Goal: Task Accomplishment & Management: Manage account settings

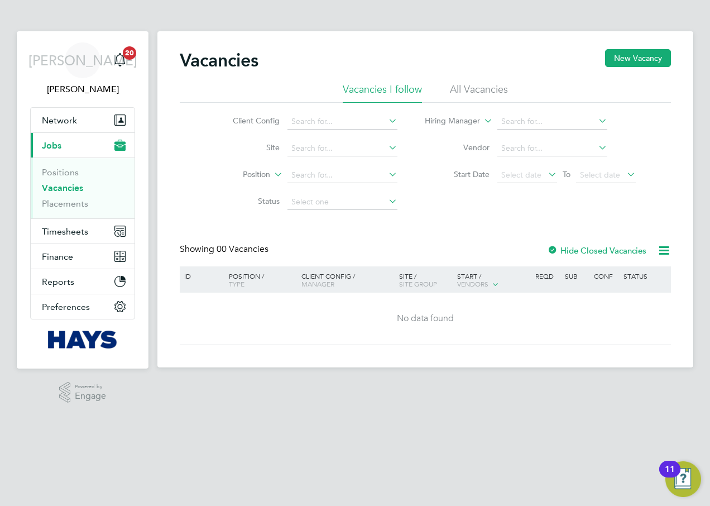
click at [453, 89] on li "All Vacancies" at bounding box center [479, 93] width 58 height 20
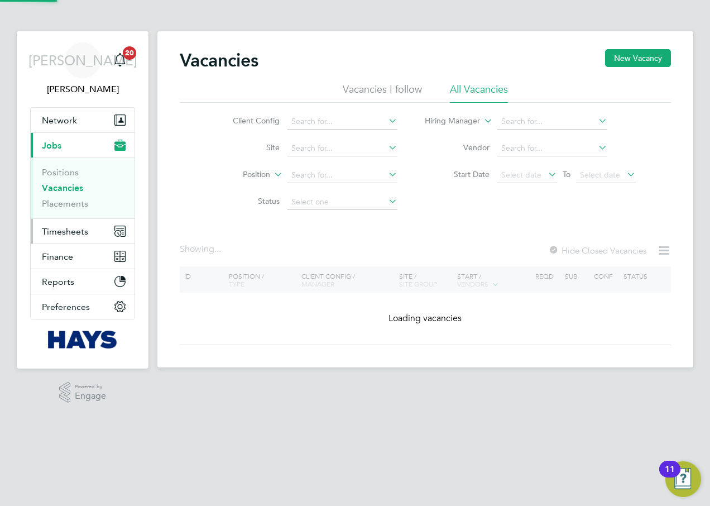
click at [68, 229] on span "Timesheets" at bounding box center [65, 231] width 46 height 11
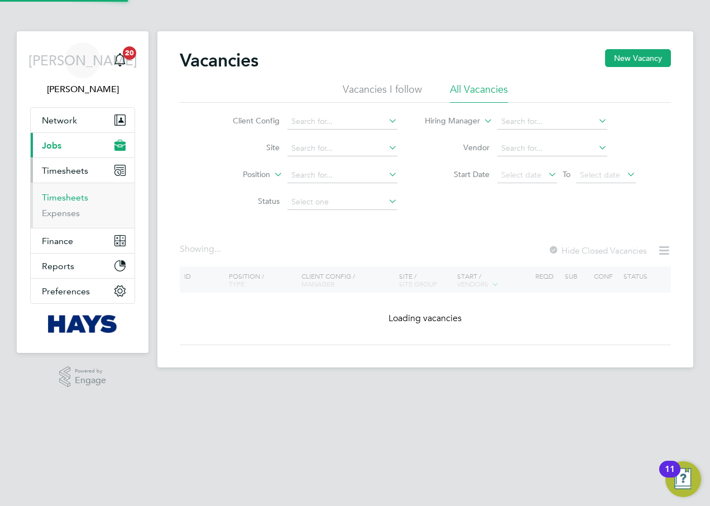
click at [70, 200] on link "Timesheets" at bounding box center [65, 197] width 46 height 11
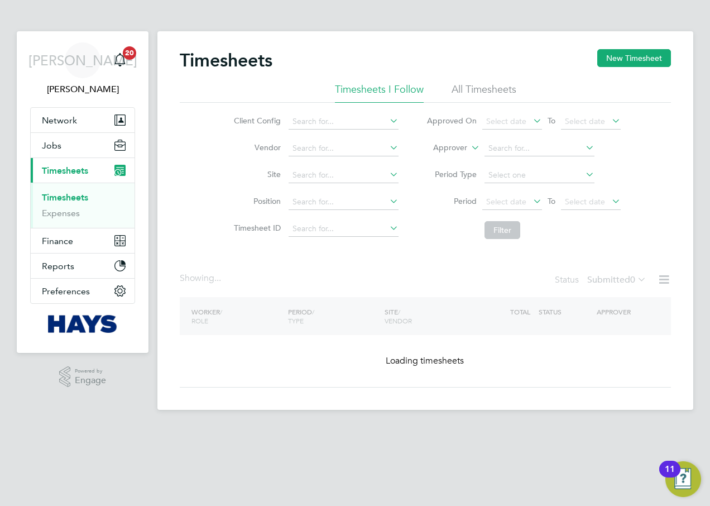
click at [490, 92] on li "All Timesheets" at bounding box center [483, 93] width 65 height 20
click at [596, 285] on label "Submitted 0" at bounding box center [616, 279] width 59 height 11
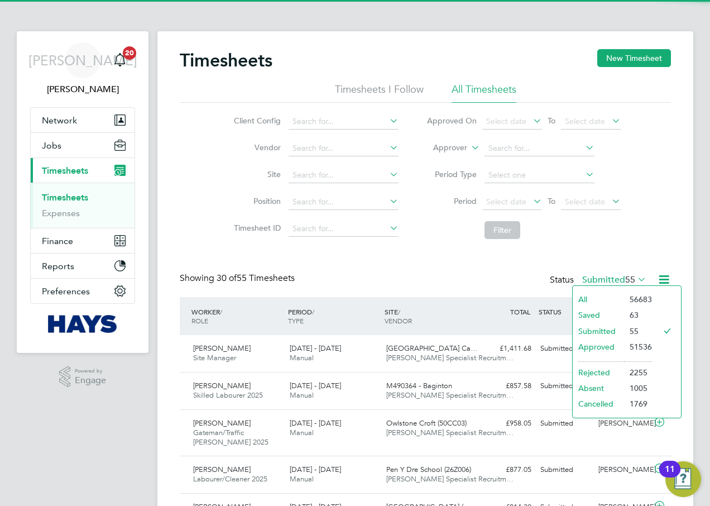
click at [596, 280] on label "Submitted 55" at bounding box center [614, 279] width 64 height 11
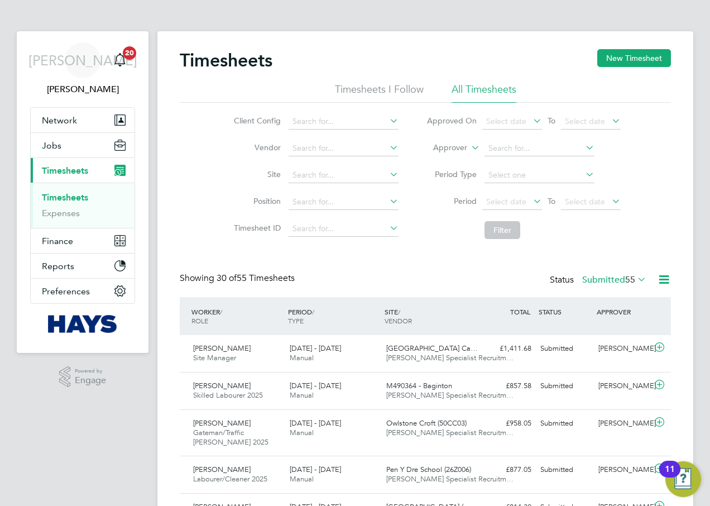
click at [591, 281] on label "Submitted 55" at bounding box center [614, 279] width 64 height 11
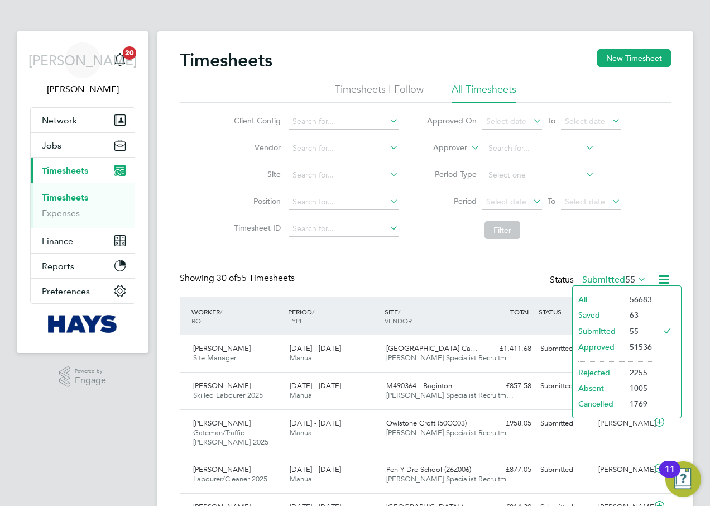
click at [595, 300] on li "All" at bounding box center [598, 299] width 51 height 16
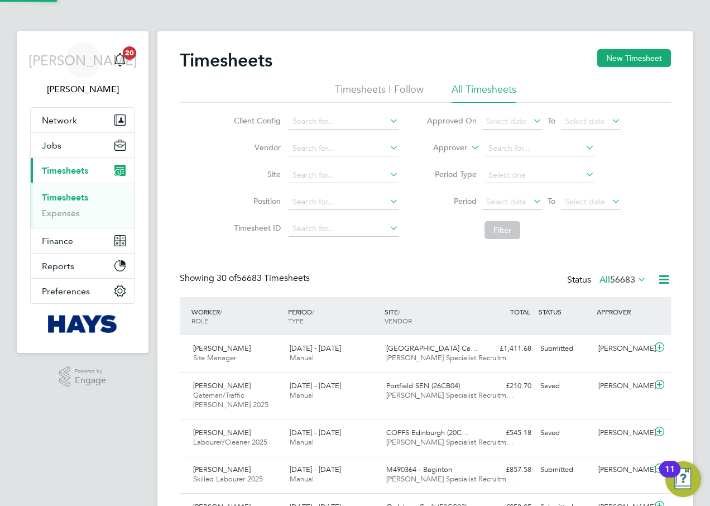
click at [329, 167] on li "Site" at bounding box center [315, 175] width 196 height 27
click at [328, 170] on input at bounding box center [343, 175] width 110 height 16
click at [323, 175] on input "universityof le" at bounding box center [343, 175] width 110 height 16
click at [327, 176] on input "universityof le" at bounding box center [343, 175] width 110 height 16
click at [328, 190] on b "University" at bounding box center [310, 190] width 36 height 9
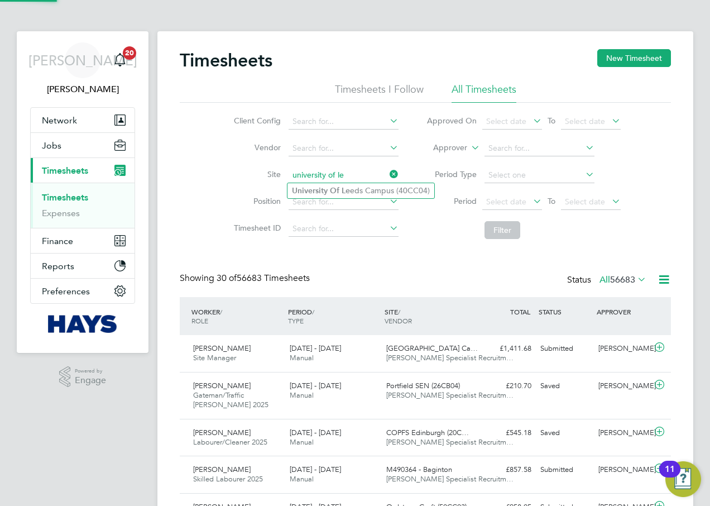
type input "[GEOGRAPHIC_DATA] (40CC04)"
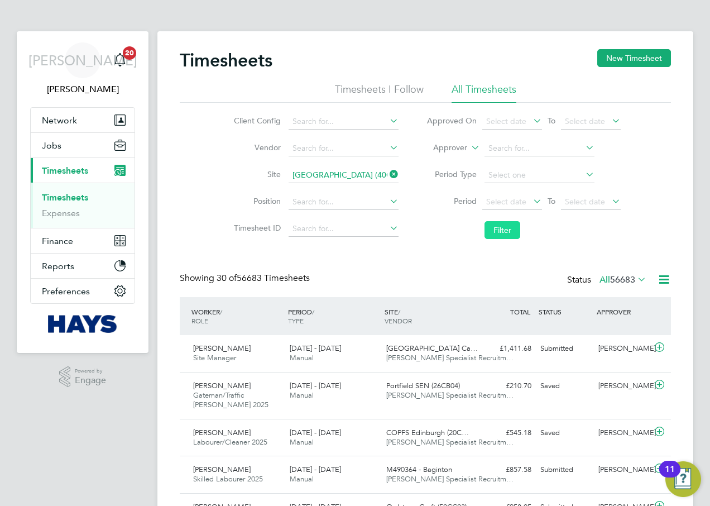
click at [495, 228] on button "Filter" at bounding box center [502, 230] width 36 height 18
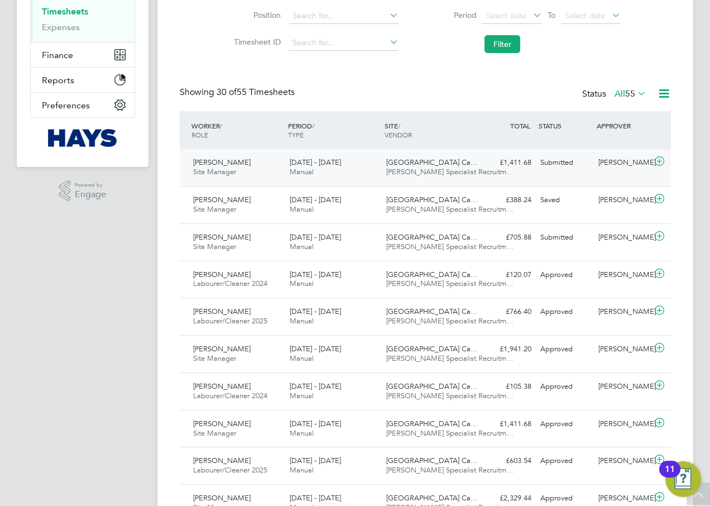
click at [338, 170] on div "[DATE] - [DATE] Manual" at bounding box center [333, 167] width 97 height 28
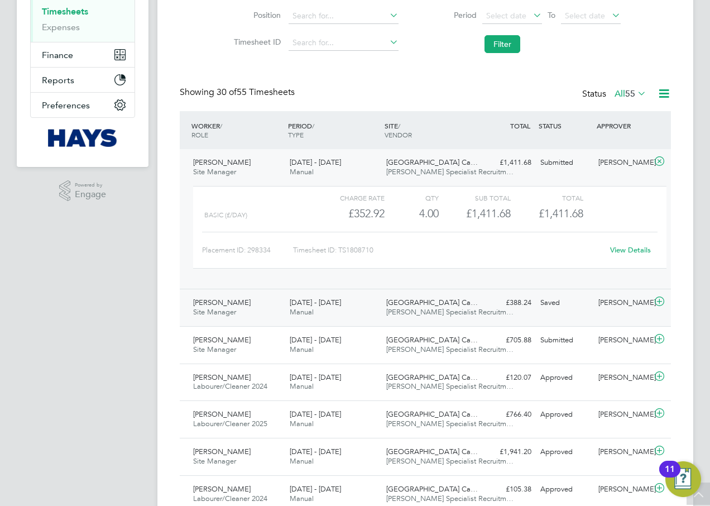
click at [241, 313] on div "[PERSON_NAME] Site Manager [DATE] - [DATE]" at bounding box center [237, 308] width 97 height 28
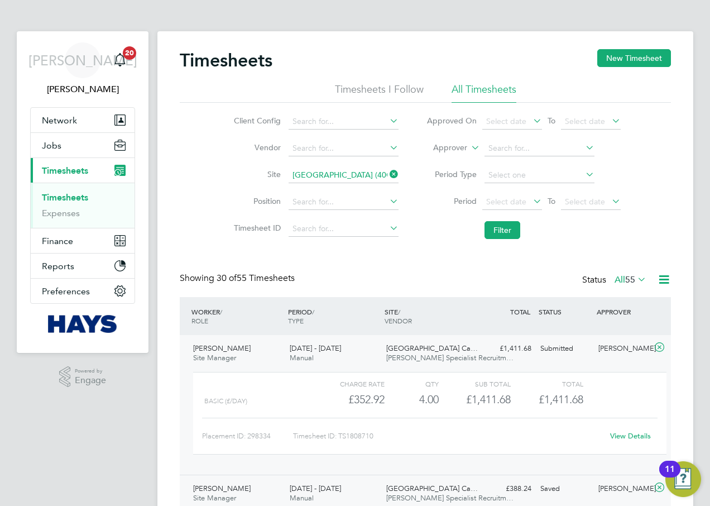
click at [387, 170] on icon at bounding box center [387, 174] width 0 height 16
click at [372, 175] on input at bounding box center [343, 175] width 110 height 16
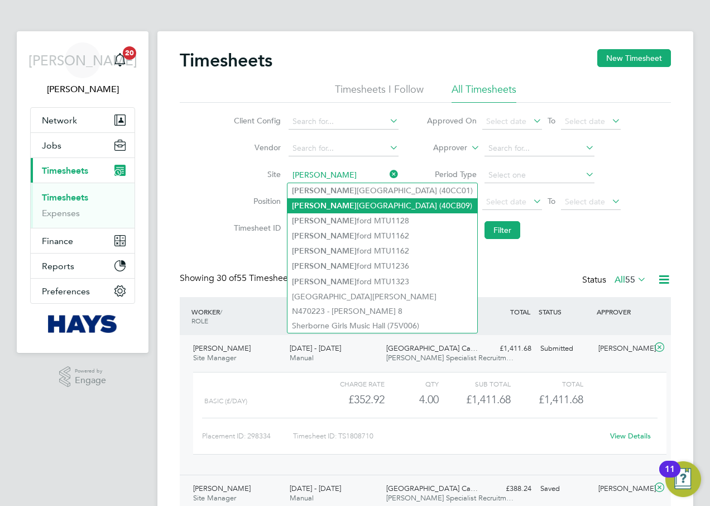
click at [374, 201] on li "[PERSON_NAME][GEOGRAPHIC_DATA] (40CB09)" at bounding box center [382, 205] width 190 height 15
type input "[GEOGRAPHIC_DATA] (40CB09)"
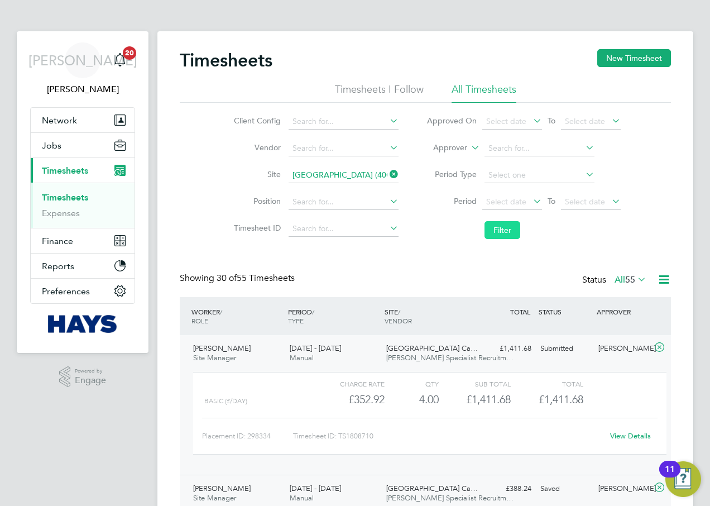
click at [501, 228] on button "Filter" at bounding box center [502, 230] width 36 height 18
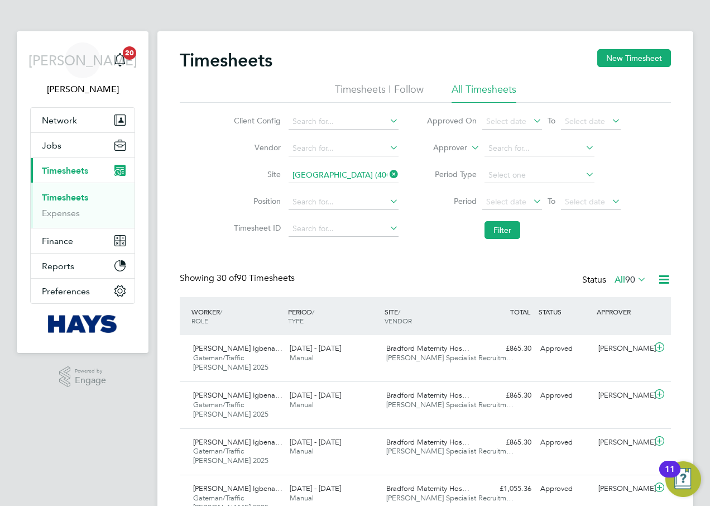
click at [387, 170] on icon at bounding box center [387, 174] width 0 height 16
click at [367, 171] on input at bounding box center [343, 175] width 110 height 16
click at [368, 189] on li "[GEOGRAPHIC_DATA] (40CC01)" at bounding box center [362, 190] width 150 height 15
type input "[GEOGRAPHIC_DATA] (40CC01)"
click at [498, 221] on li "Filter" at bounding box center [523, 229] width 222 height 29
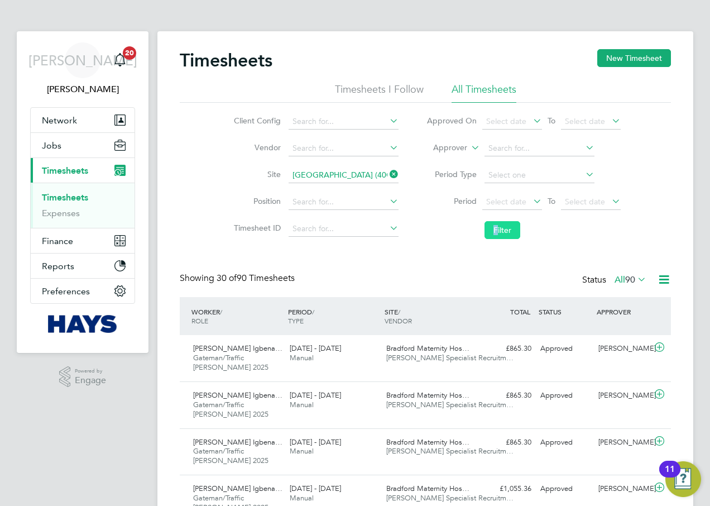
drag, startPoint x: 498, startPoint y: 221, endPoint x: 500, endPoint y: 228, distance: 7.6
click at [500, 228] on button "Filter" at bounding box center [502, 230] width 36 height 18
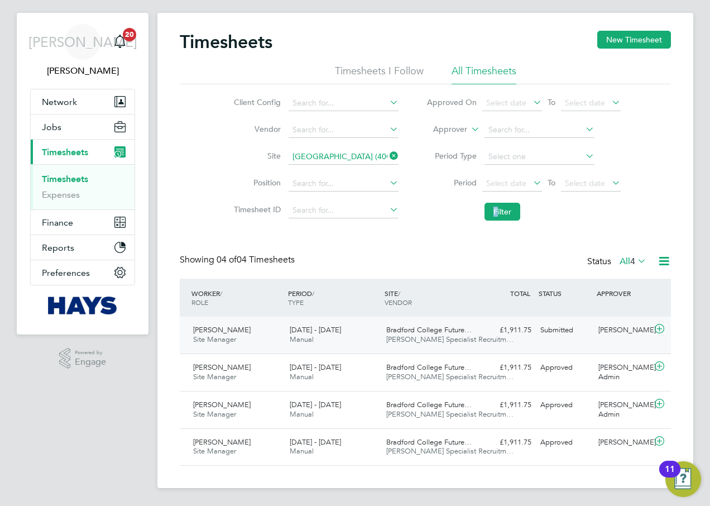
click at [364, 339] on div "[DATE] - [DATE] Manual" at bounding box center [333, 335] width 97 height 28
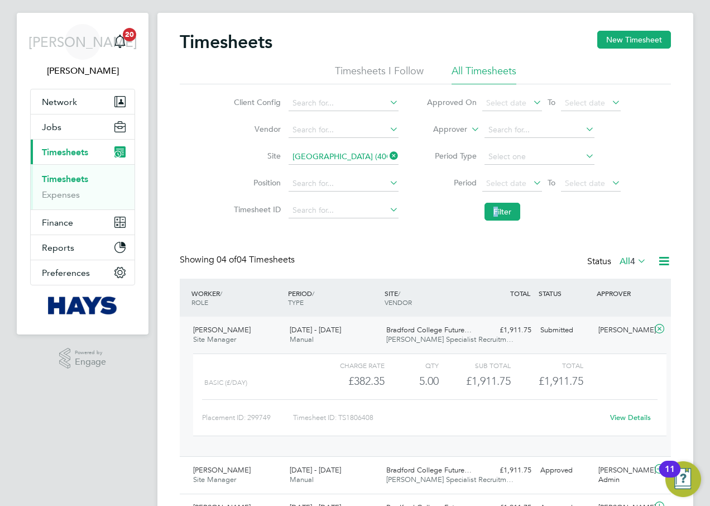
click at [387, 157] on icon at bounding box center [387, 156] width 0 height 16
click at [360, 153] on input at bounding box center [343, 157] width 110 height 16
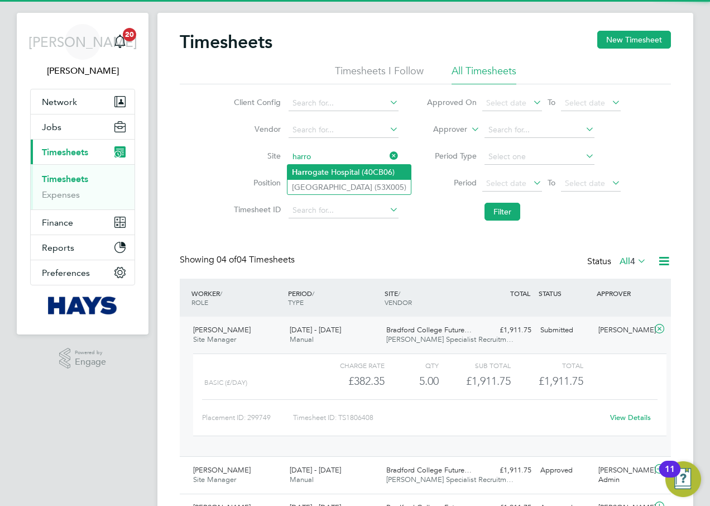
click at [359, 166] on li "[GEOGRAPHIC_DATA] (40CB06)" at bounding box center [348, 172] width 123 height 15
type input "[GEOGRAPHIC_DATA] (40CB06)"
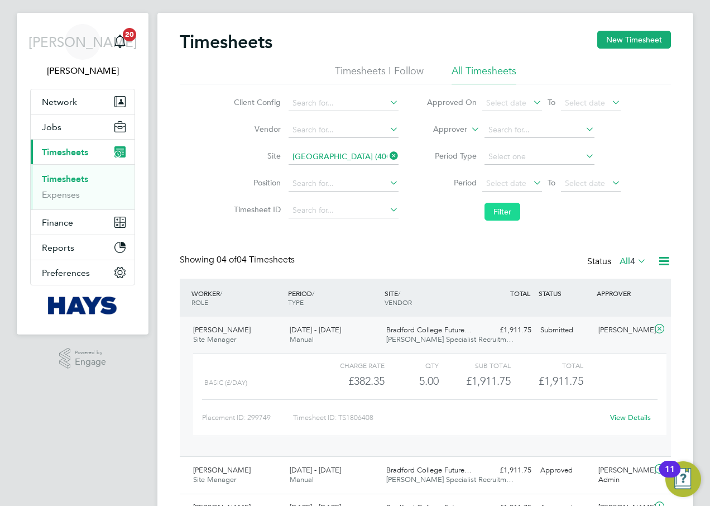
click at [494, 216] on button "Filter" at bounding box center [502, 212] width 36 height 18
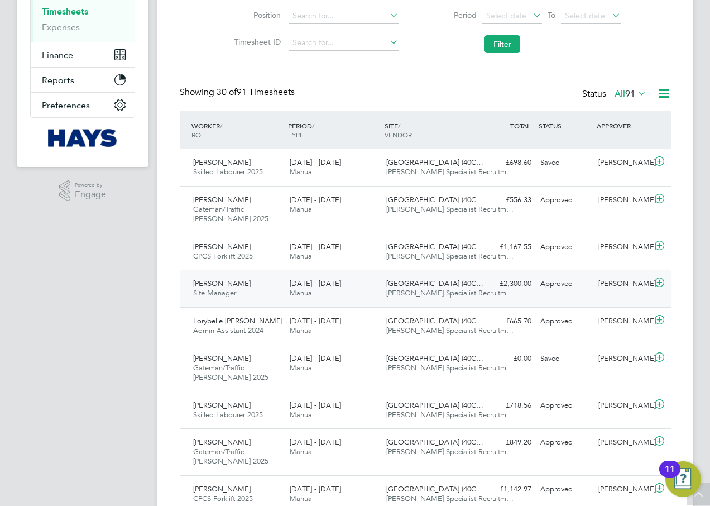
click at [346, 285] on div "[DATE] - [DATE] Manual" at bounding box center [333, 289] width 97 height 28
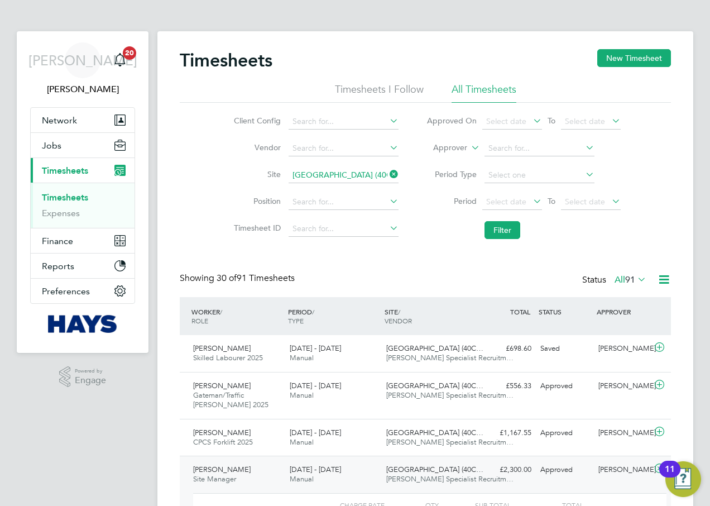
click at [387, 173] on icon at bounding box center [387, 174] width 0 height 16
click at [347, 175] on input at bounding box center [343, 175] width 110 height 16
click at [353, 187] on b "[PERSON_NAME]" at bounding box center [373, 190] width 65 height 9
type input "[GEOGRAPHIC_DATA] (40CC04)"
click at [491, 233] on button "Filter" at bounding box center [502, 230] width 36 height 18
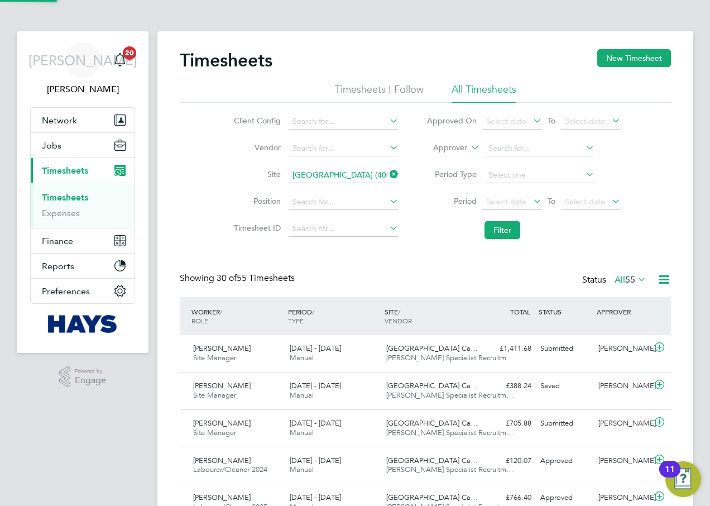
scroll to position [28, 97]
click at [387, 173] on icon at bounding box center [387, 174] width 0 height 16
click at [351, 173] on input at bounding box center [343, 175] width 110 height 16
click at [348, 185] on li "[GEOGRAPHIC_DATA] (40CB06)" at bounding box center [348, 190] width 123 height 15
type input "[GEOGRAPHIC_DATA] (40CB06)"
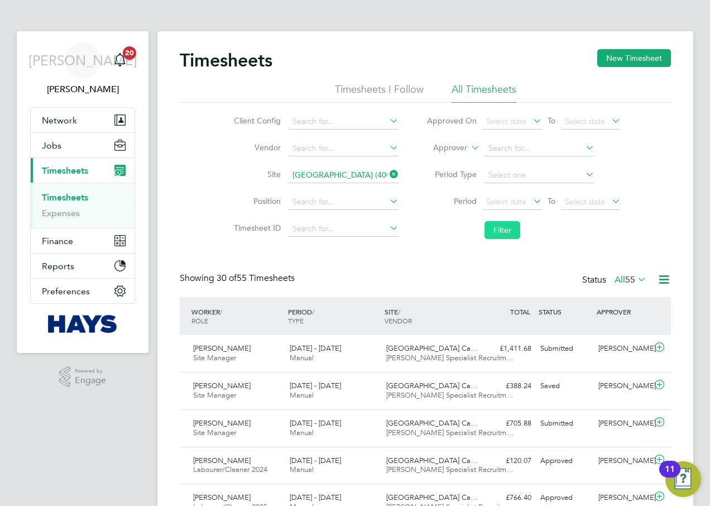
click at [497, 226] on button "Filter" at bounding box center [502, 230] width 36 height 18
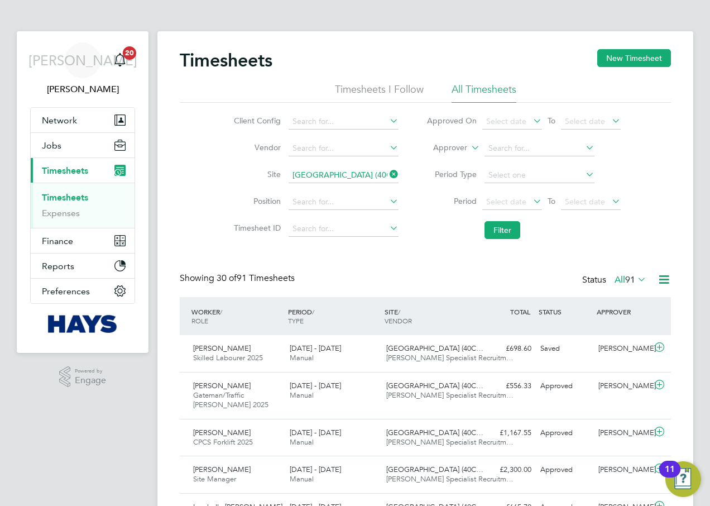
click at [387, 170] on icon at bounding box center [387, 174] width 0 height 16
click at [352, 172] on input at bounding box center [343, 175] width 110 height 16
drag, startPoint x: 352, startPoint y: 185, endPoint x: 458, endPoint y: 226, distance: 114.1
click at [353, 186] on b "[PERSON_NAME]" at bounding box center [373, 190] width 65 height 9
type input "[GEOGRAPHIC_DATA] (40CC04)"
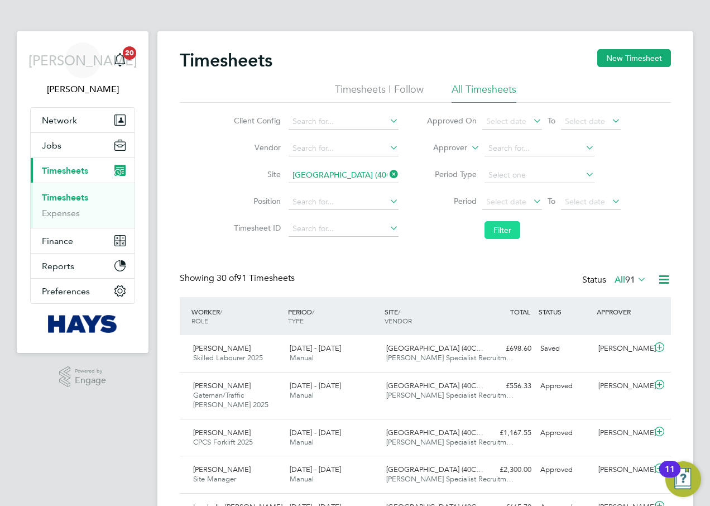
click at [489, 231] on button "Filter" at bounding box center [502, 230] width 36 height 18
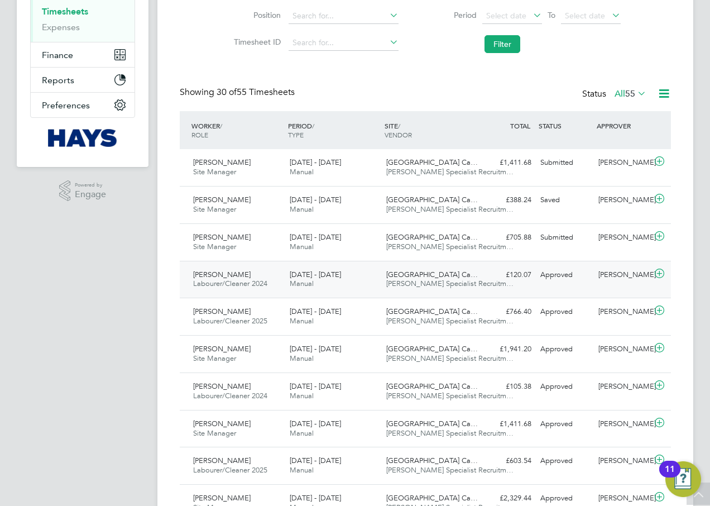
click at [352, 278] on div "[DATE] - [DATE] Manual" at bounding box center [333, 280] width 97 height 28
